Goal: Transaction & Acquisition: Register for event/course

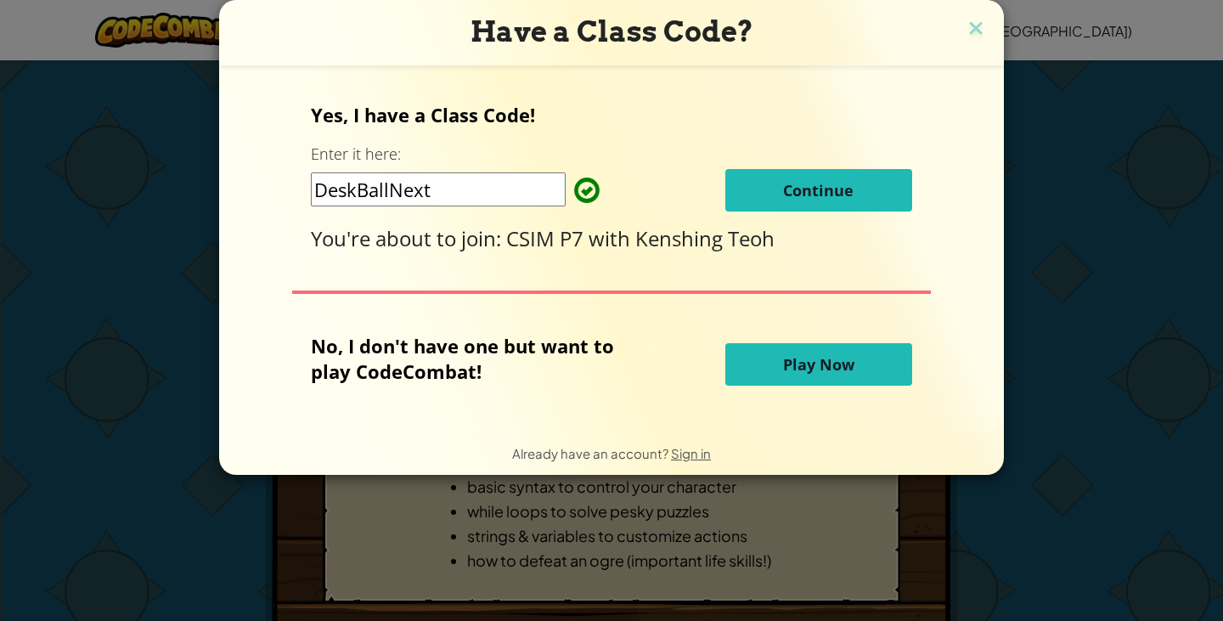
click at [815, 173] on button "Continue" at bounding box center [818, 190] width 187 height 42
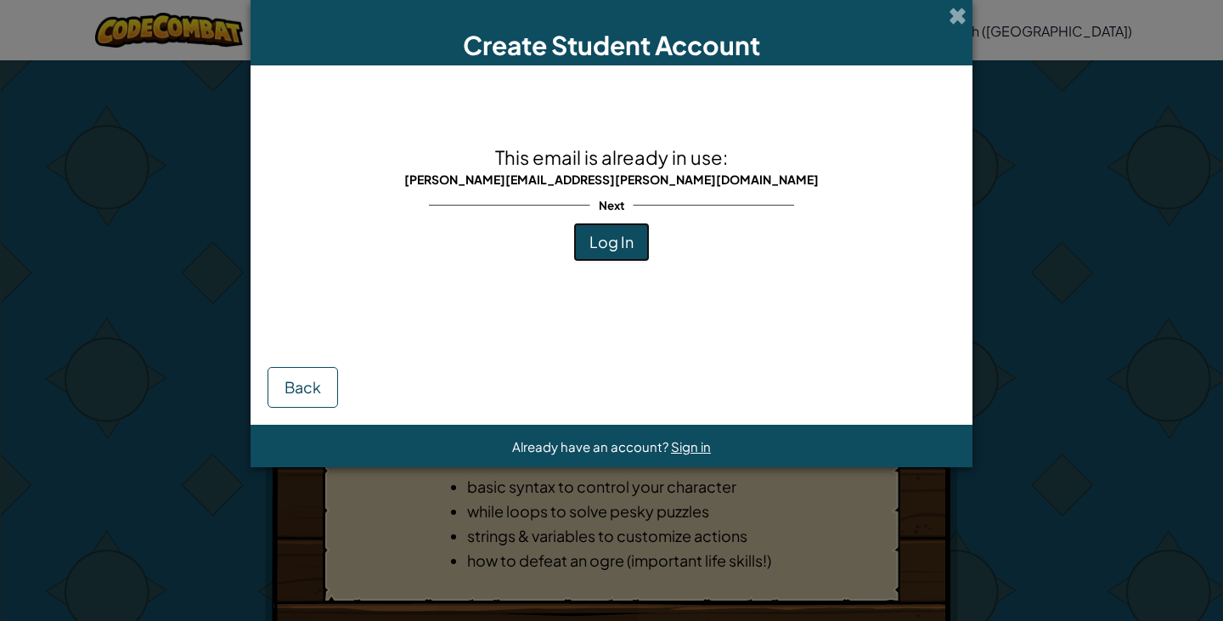
click at [599, 240] on span "Log In" at bounding box center [612, 242] width 44 height 20
